Goal: Information Seeking & Learning: Compare options

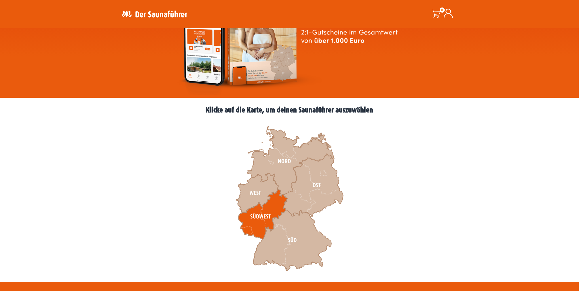
click at [269, 207] on icon at bounding box center [262, 215] width 49 height 50
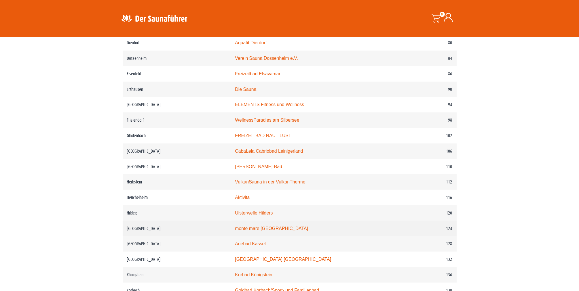
scroll to position [547, 0]
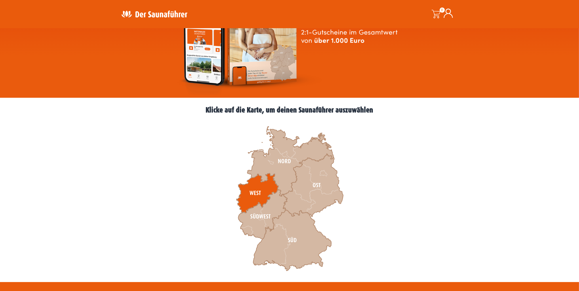
click at [253, 189] on icon at bounding box center [257, 194] width 42 height 40
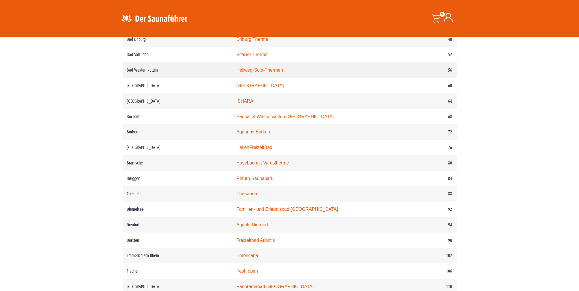
scroll to position [403, 0]
